Goal: Information Seeking & Learning: Learn about a topic

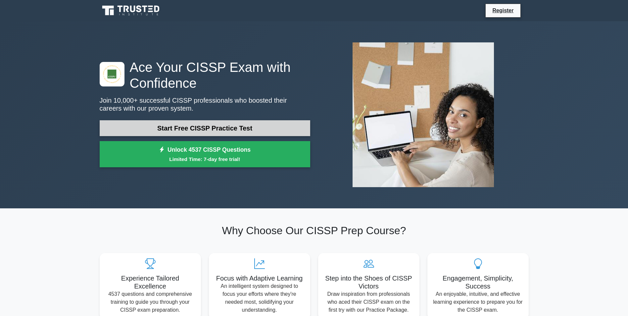
click at [191, 127] on link "Start Free CISSP Practice Test" at bounding box center [205, 128] width 210 height 16
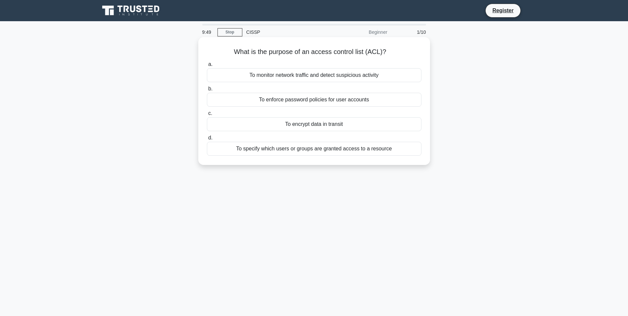
click at [286, 147] on div "To specify which users or groups are granted access to a resource" at bounding box center [314, 149] width 214 height 14
click at [207, 140] on input "d. To specify which users or groups are granted access to a resource" at bounding box center [207, 138] width 0 height 4
click at [313, 73] on div "To identify, assess, and mitigate risks" at bounding box center [314, 75] width 214 height 14
click at [207, 66] on input "a. To identify, assess, and mitigate risks" at bounding box center [207, 64] width 0 height 4
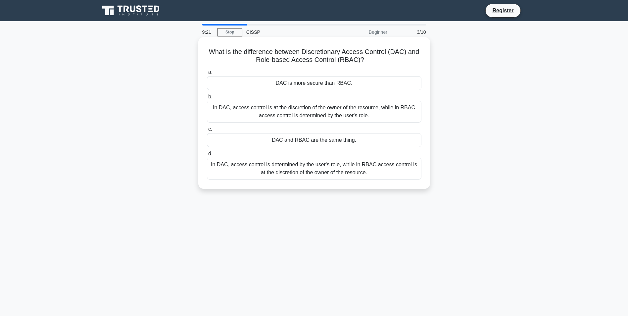
click at [321, 111] on div "In DAC, access control is at the discretion of the owner of the resource, while…" at bounding box center [314, 112] width 214 height 22
click at [207, 99] on input "b. In DAC, access control is at the discretion of the owner of the resource, wh…" at bounding box center [207, 97] width 0 height 4
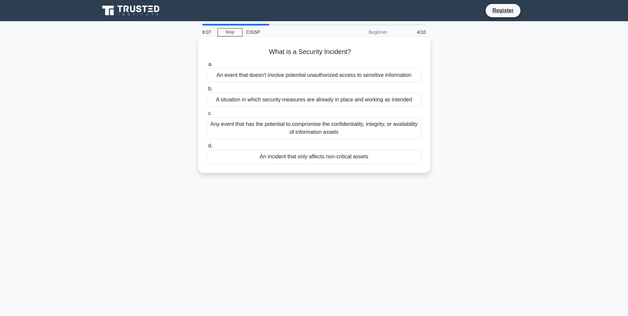
click at [315, 131] on div "Any event that has the potential to compromise the confidentiality, integrity, …" at bounding box center [314, 128] width 214 height 22
click at [207, 115] on input "c. Any event that has the potential to compromise the confidentiality, integrit…" at bounding box center [207, 113] width 0 height 4
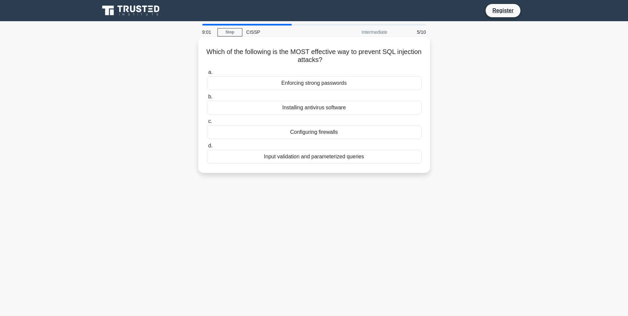
click at [329, 159] on div "Input validation and parameterized queries" at bounding box center [314, 157] width 214 height 14
click at [207, 148] on input "d. Input validation and parameterized queries" at bounding box center [207, 146] width 0 height 4
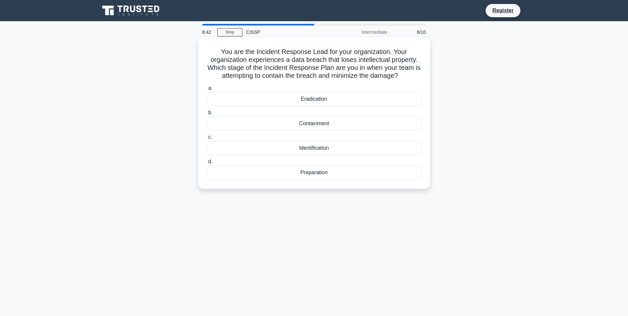
click at [322, 122] on div "Containment" at bounding box center [314, 123] width 214 height 14
click at [207, 115] on input "b. Containment" at bounding box center [207, 112] width 0 height 4
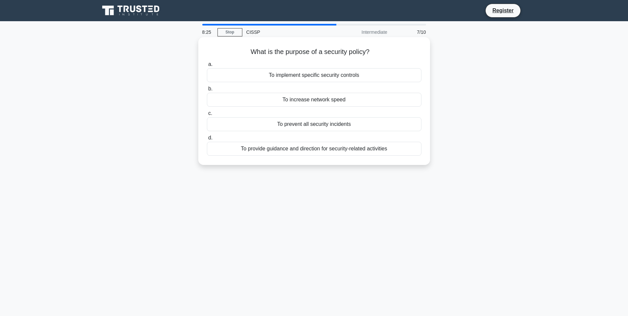
click at [302, 150] on div "To provide guidance and direction for security-related activities" at bounding box center [314, 149] width 214 height 14
click at [207, 140] on input "d. To provide guidance and direction for security-related activities" at bounding box center [207, 138] width 0 height 4
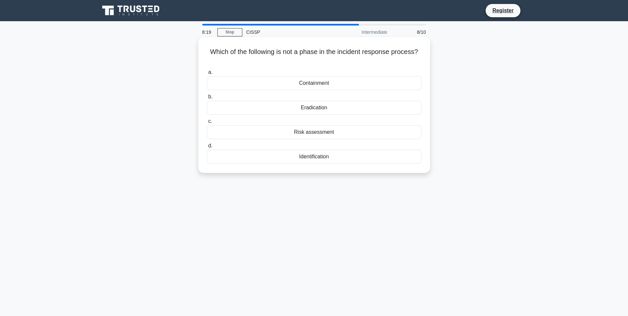
click at [318, 131] on div "Risk assessment" at bounding box center [314, 132] width 214 height 14
click at [207, 123] on input "c. Risk assessment" at bounding box center [207, 121] width 0 height 4
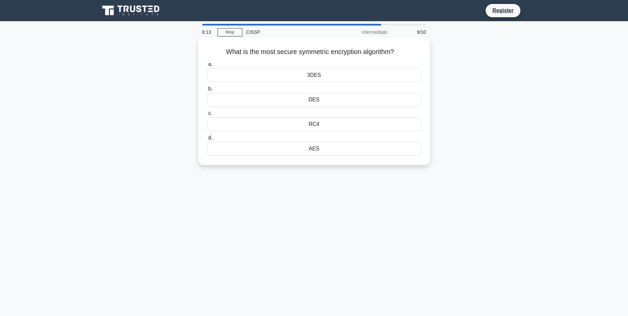
click at [316, 149] on div "AES" at bounding box center [314, 149] width 214 height 14
click at [207, 140] on input "d. AES" at bounding box center [207, 138] width 0 height 4
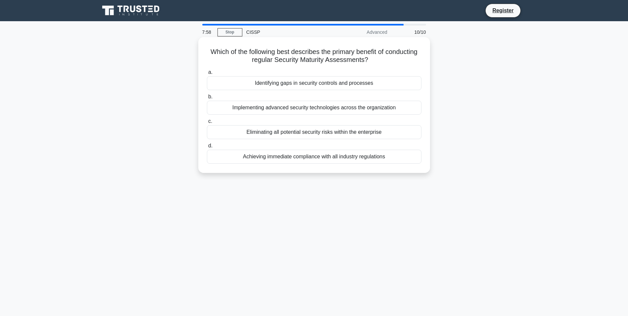
click at [287, 86] on div "Identifying gaps in security controls and processes" at bounding box center [314, 83] width 214 height 14
click at [207, 74] on input "a. Identifying gaps in security controls and processes" at bounding box center [207, 72] width 0 height 4
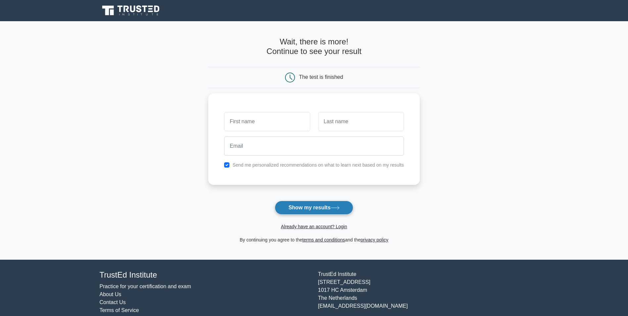
click at [308, 203] on button "Show my results" at bounding box center [314, 207] width 78 height 14
click at [245, 118] on input "text" at bounding box center [267, 119] width 86 height 19
type input "[PERSON_NAME]"
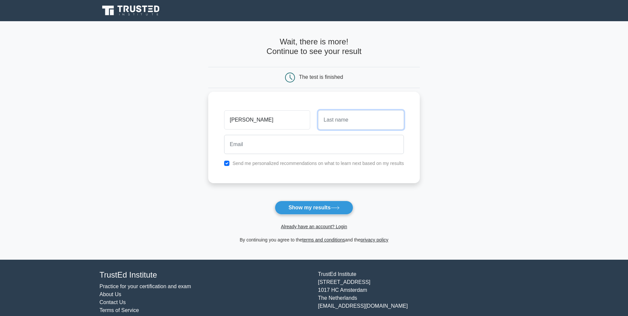
drag, startPoint x: 341, startPoint y: 122, endPoint x: 337, endPoint y: 122, distance: 4.0
click at [340, 121] on input "text" at bounding box center [361, 119] width 86 height 19
type input "Leisk"
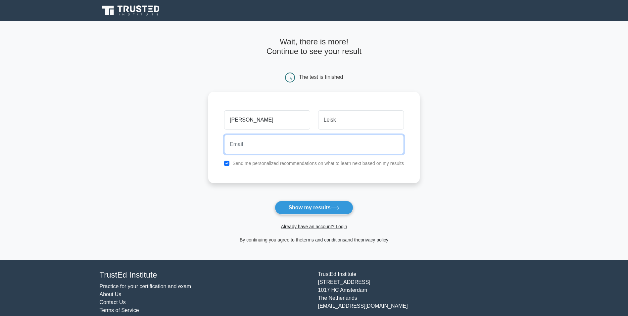
click at [240, 144] on input "email" at bounding box center [314, 144] width 180 height 19
type input "[PERSON_NAME][EMAIL_ADDRESS][PERSON_NAME][DOMAIN_NAME]"
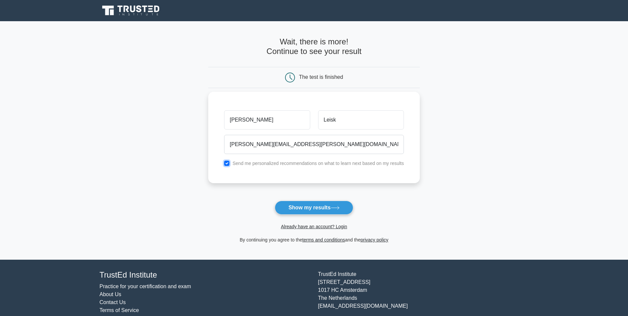
click at [227, 164] on input "checkbox" at bounding box center [226, 162] width 5 height 5
checkbox input "false"
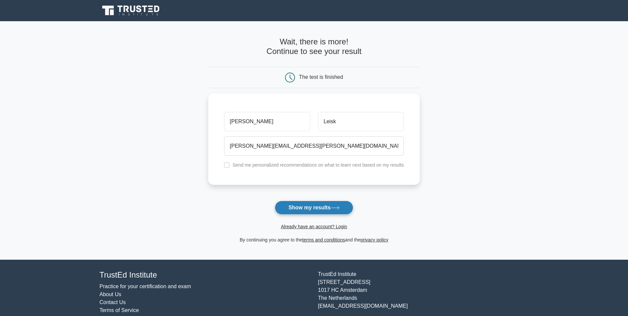
click at [304, 208] on button "Show my results" at bounding box center [314, 207] width 78 height 14
